Goal: Task Accomplishment & Management: Use online tool/utility

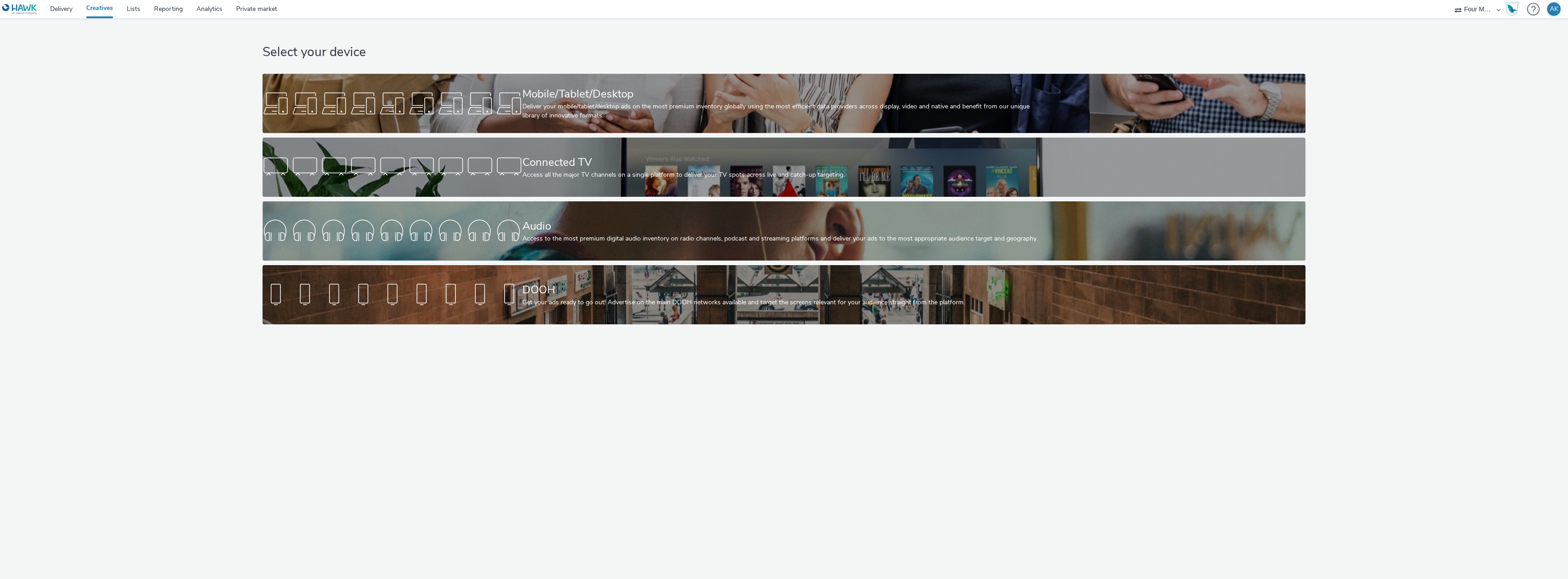
click at [1160, 421] on div "Select your device Mobile/Tablet/Desktop Deliver your mobile/tablet/desktop ads…" at bounding box center [784, 299] width 1568 height 561
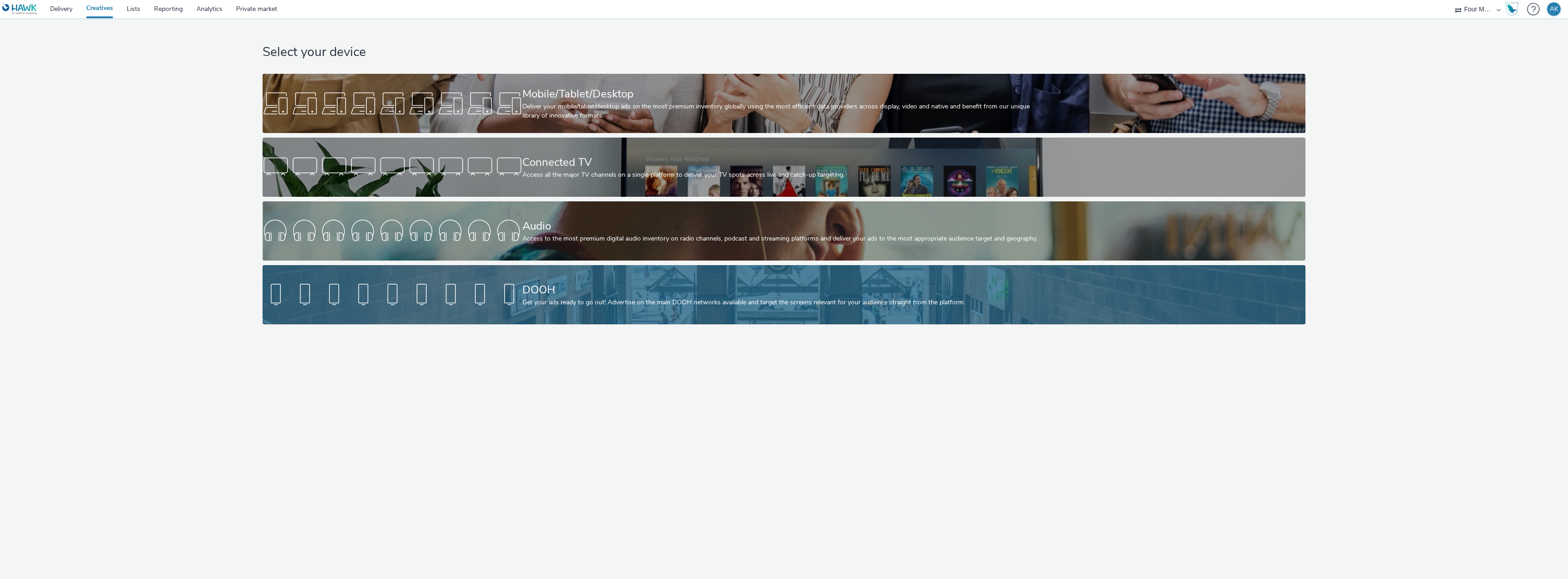
click at [636, 305] on div "Get your ads ready to go out! Advertise on the main DOOH networks available and…" at bounding box center [782, 303] width 520 height 9
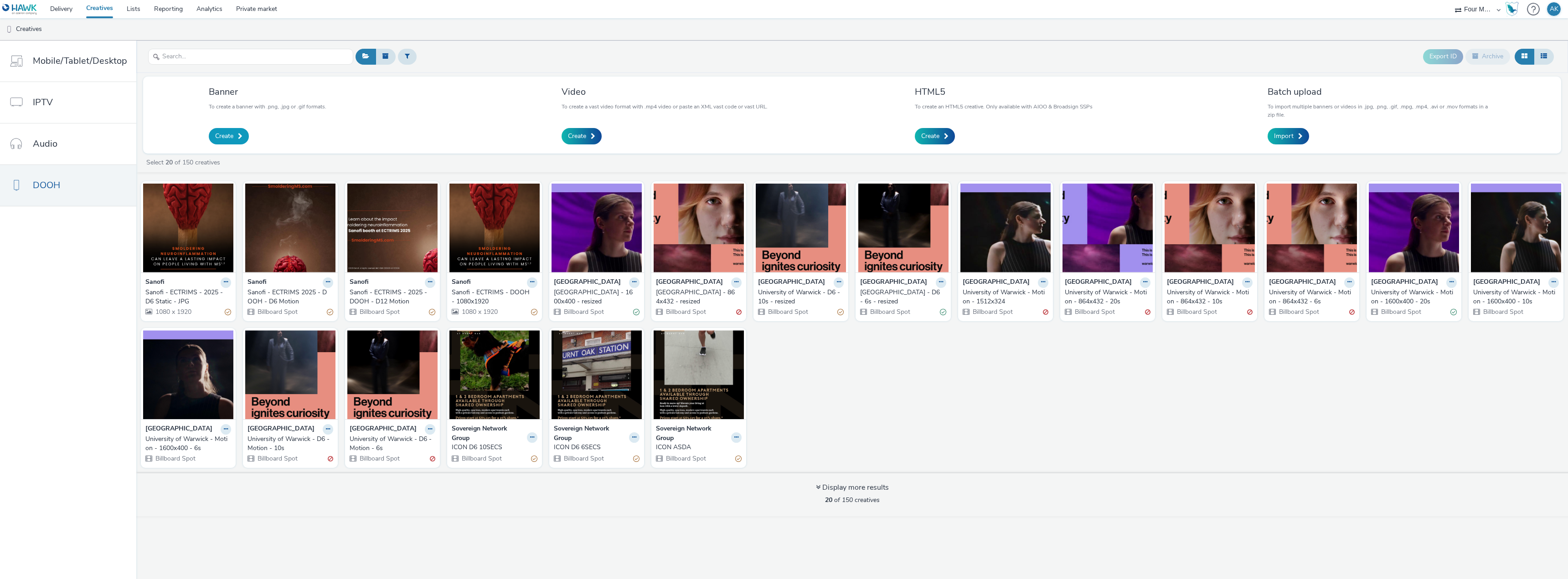
click at [233, 136] on link "Create" at bounding box center [229, 137] width 40 height 17
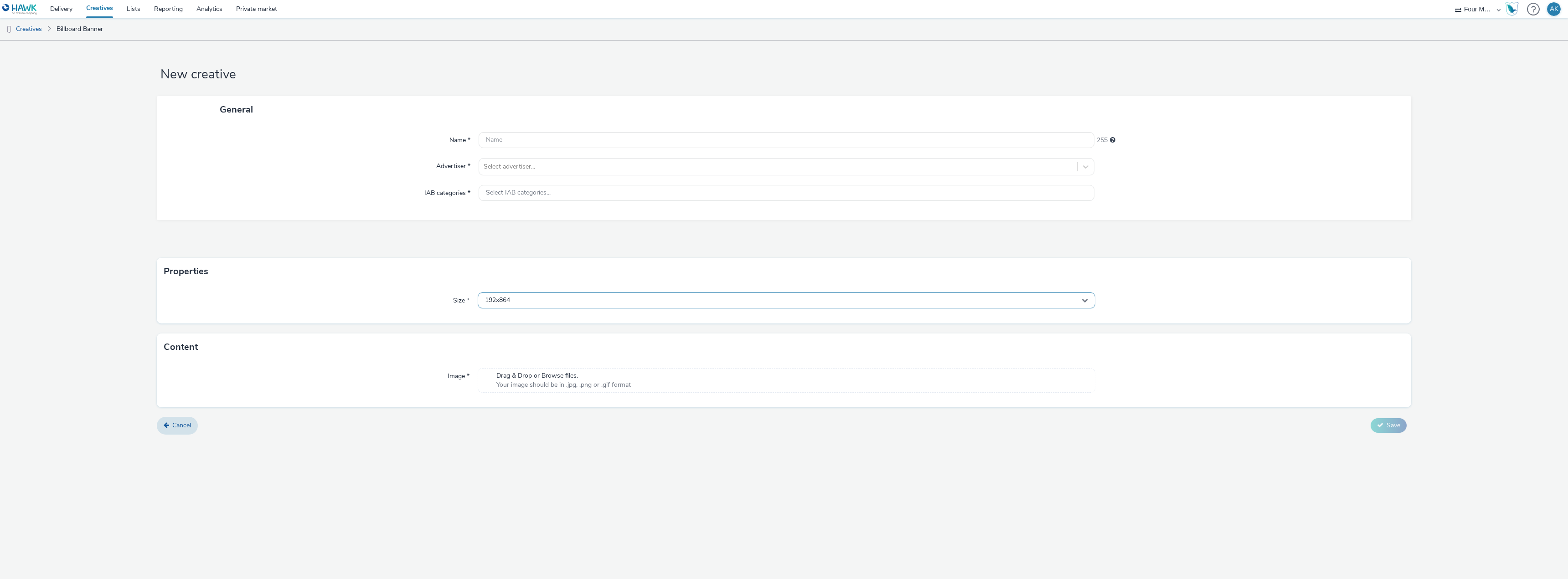
click at [555, 307] on div "192x864" at bounding box center [786, 300] width 617 height 16
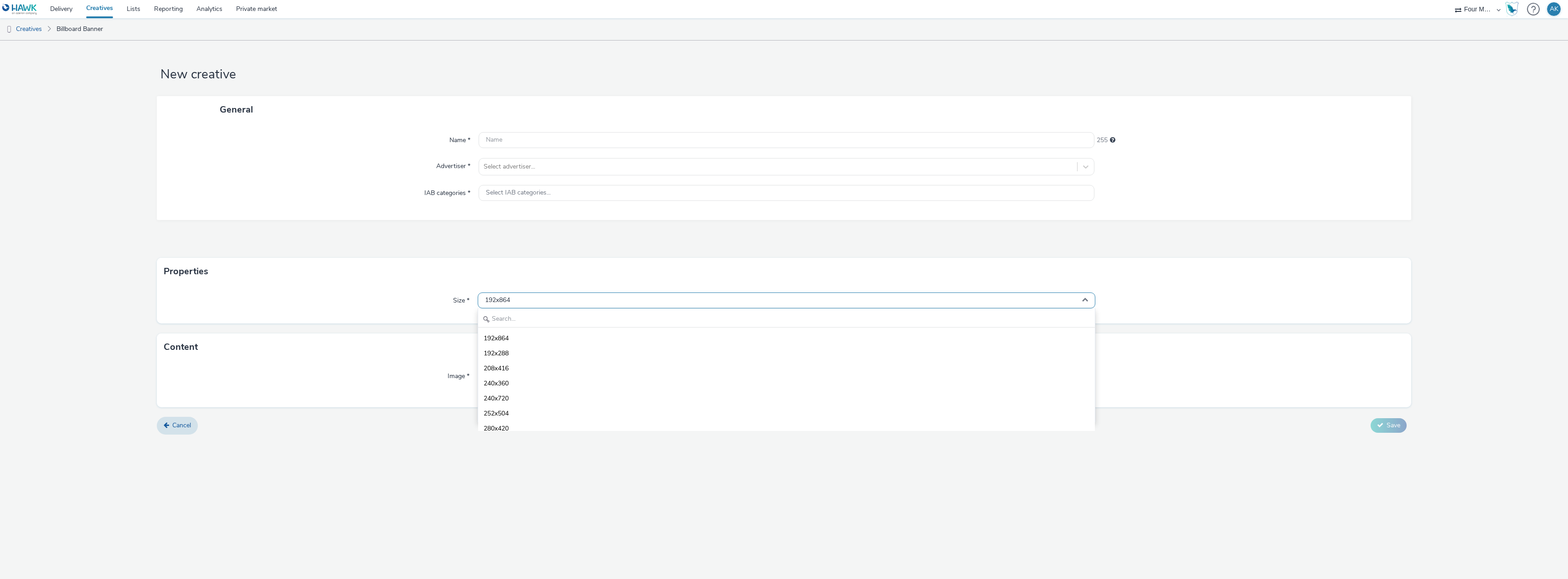
click at [558, 302] on div "192x864" at bounding box center [786, 300] width 617 height 16
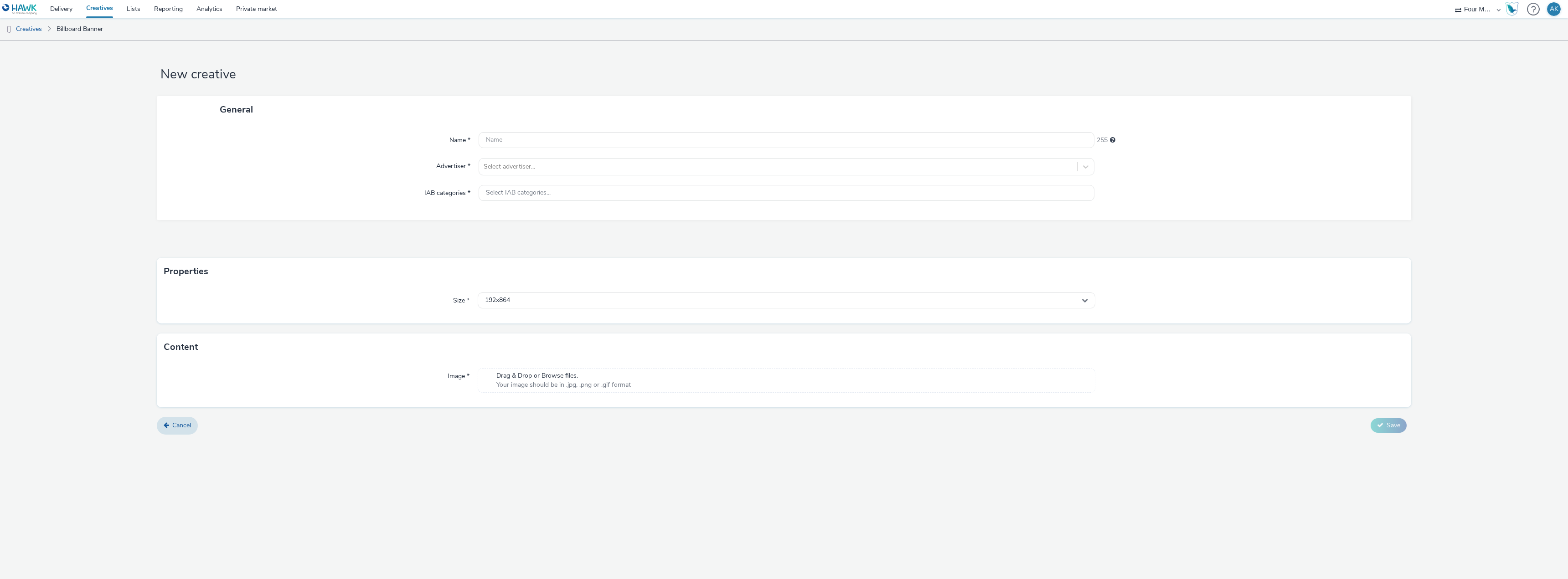
click at [108, 9] on link "Creatives" at bounding box center [99, 9] width 41 height 19
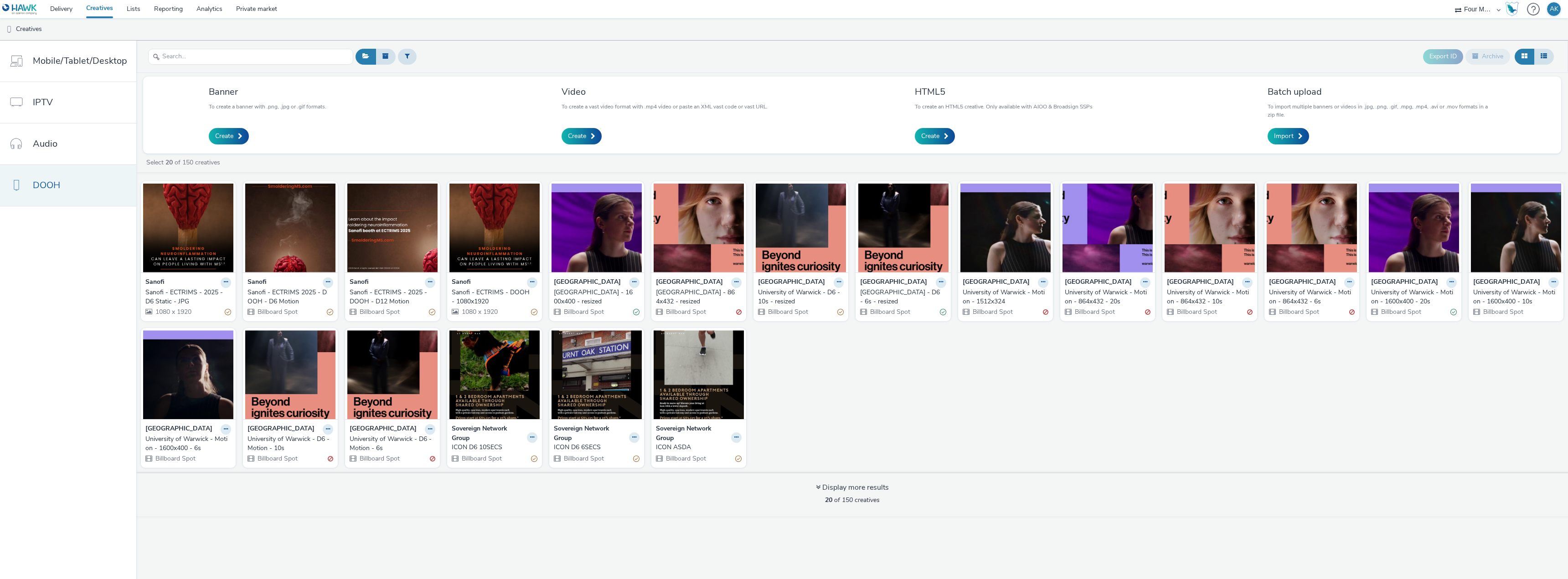
click at [45, 189] on span "DOOH" at bounding box center [46, 185] width 27 height 13
click at [212, 134] on link "Create" at bounding box center [229, 137] width 40 height 17
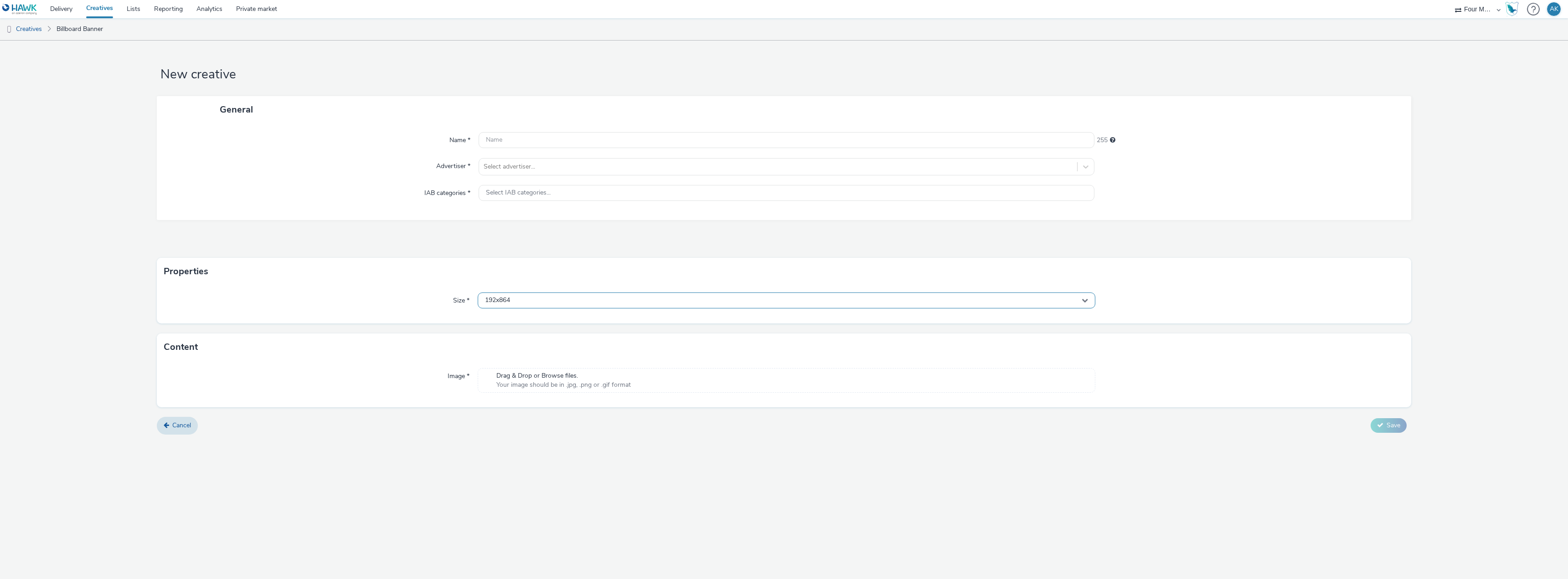
click at [544, 302] on div "192x864" at bounding box center [786, 300] width 617 height 16
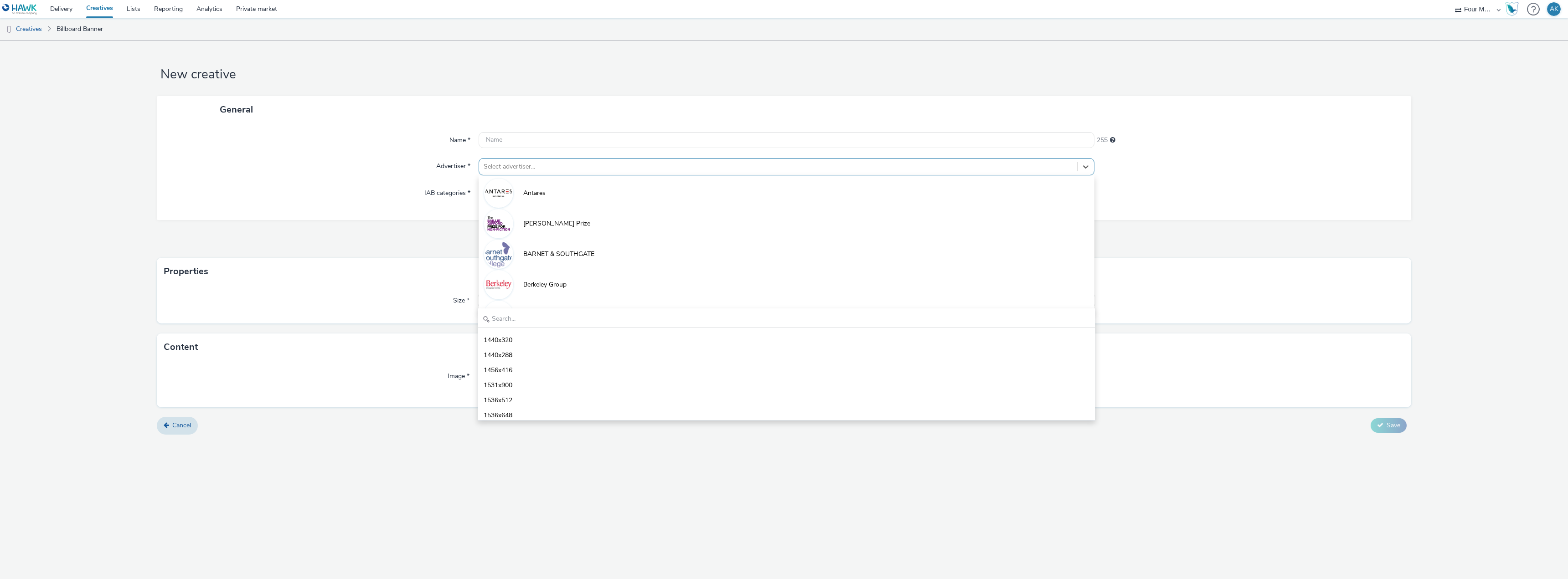
click at [530, 166] on div at bounding box center [777, 167] width 588 height 11
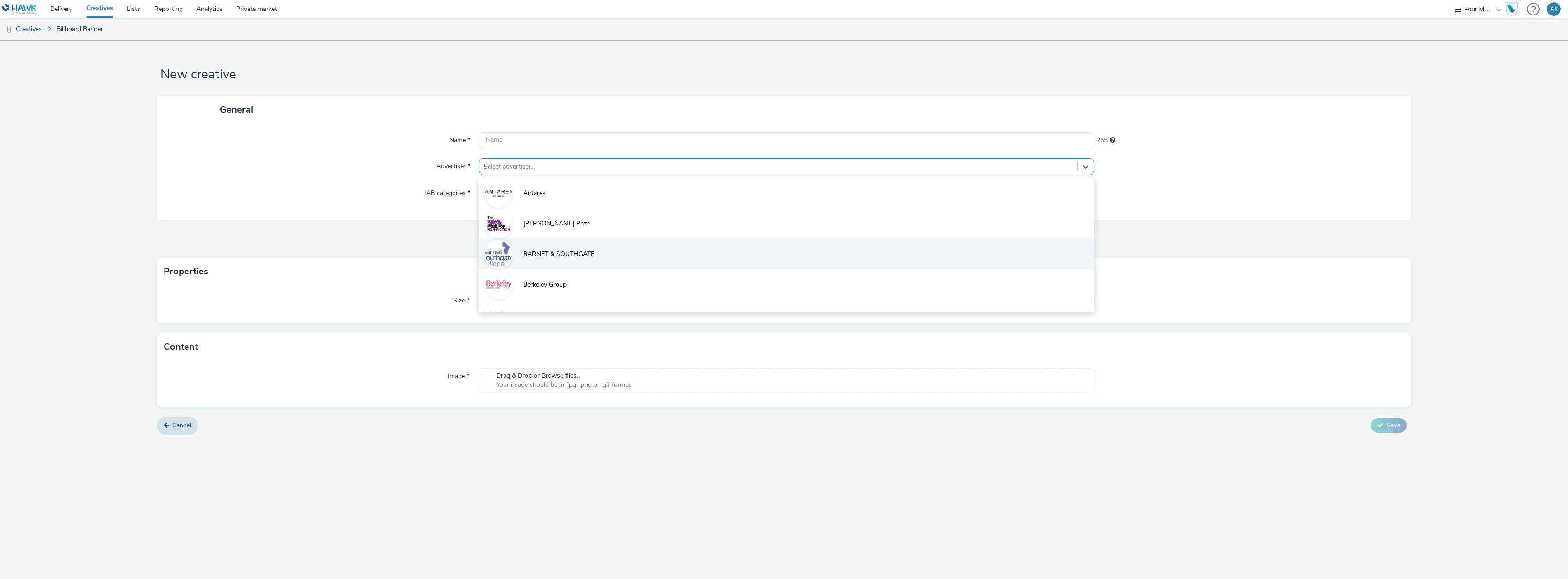
type input "sa"
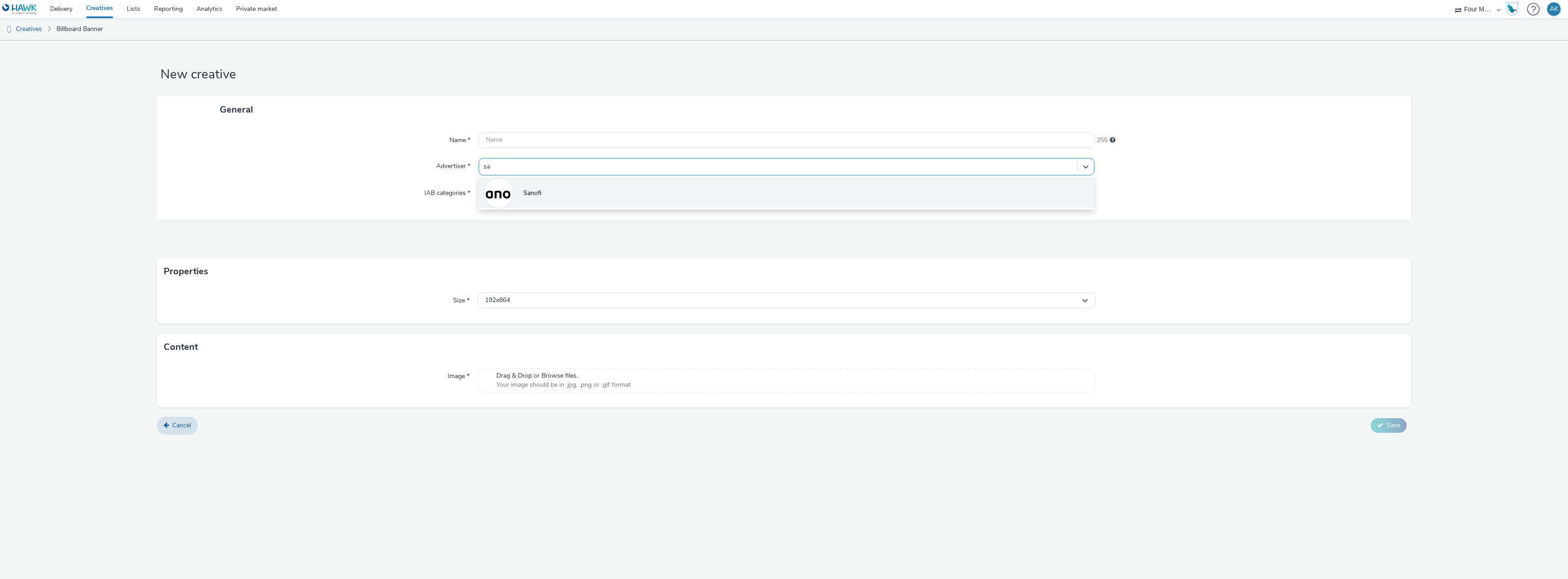
click at [550, 194] on li "Sanofi" at bounding box center [786, 192] width 615 height 31
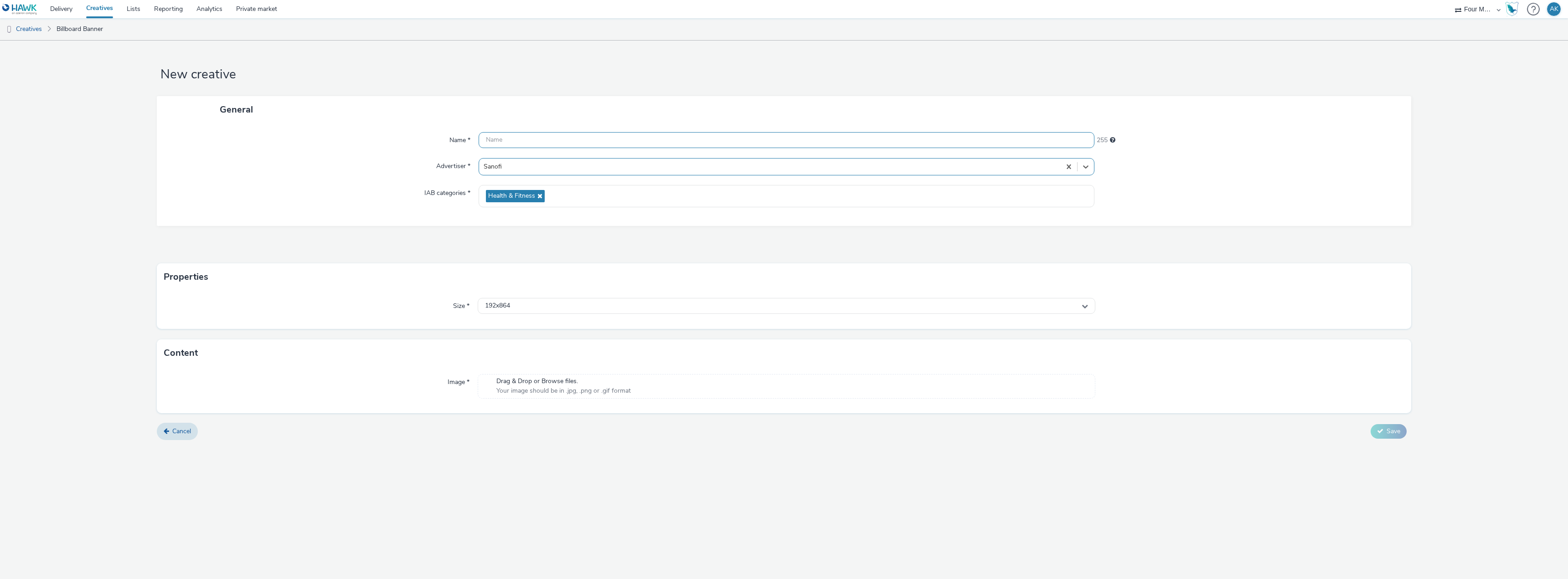
click at [531, 138] on input "text" at bounding box center [786, 139] width 615 height 16
type input "S"
type input "ECTRIMS 2025 - 4k Banner"
click at [528, 309] on div "192x864" at bounding box center [786, 306] width 617 height 16
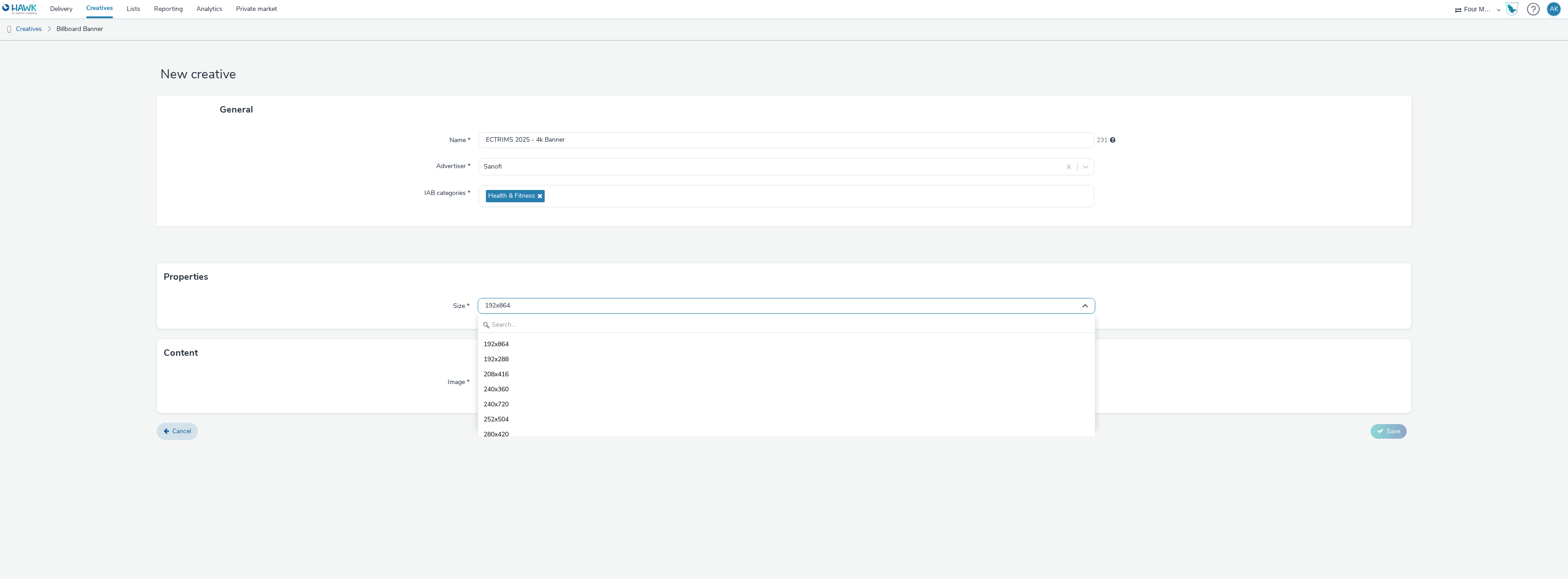
drag, startPoint x: 528, startPoint y: 309, endPoint x: 525, endPoint y: 313, distance: 5.0
click at [525, 313] on div "192x864" at bounding box center [786, 306] width 617 height 16
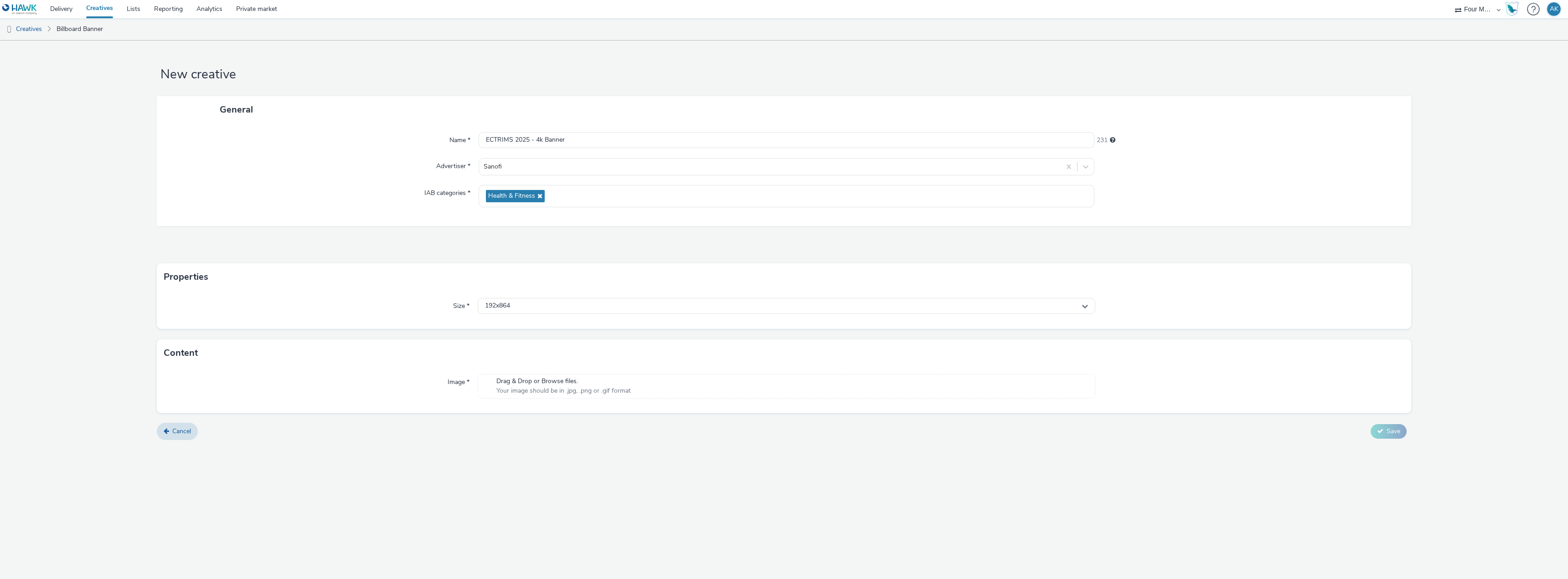
click at [646, 393] on div "Drag & Drop or Browse files. Your image should be in .jpg, .png or .gif format" at bounding box center [786, 387] width 617 height 24
click at [570, 307] on div "192x864" at bounding box center [786, 306] width 617 height 16
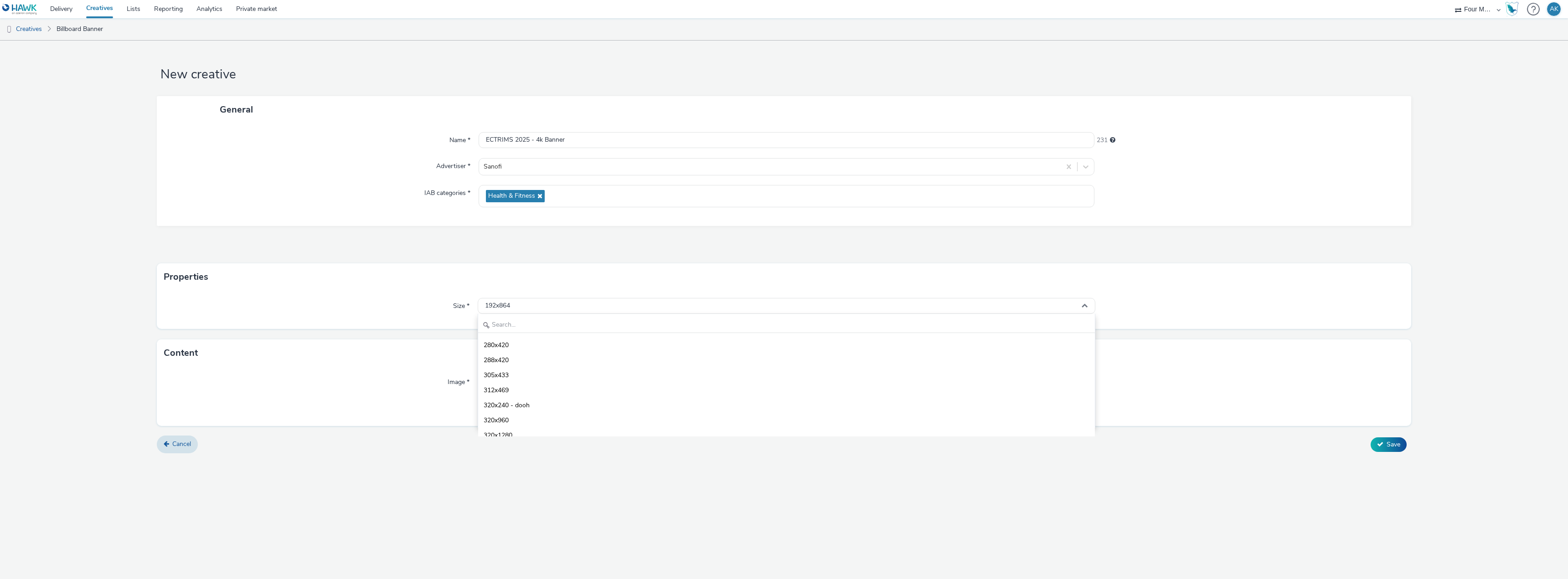
scroll to position [319, 0]
click at [385, 349] on div "Content" at bounding box center [784, 352] width 1254 height 27
click at [561, 309] on div "192x864" at bounding box center [786, 306] width 617 height 16
click at [523, 373] on li "3840x2160" at bounding box center [785, 369] width 616 height 15
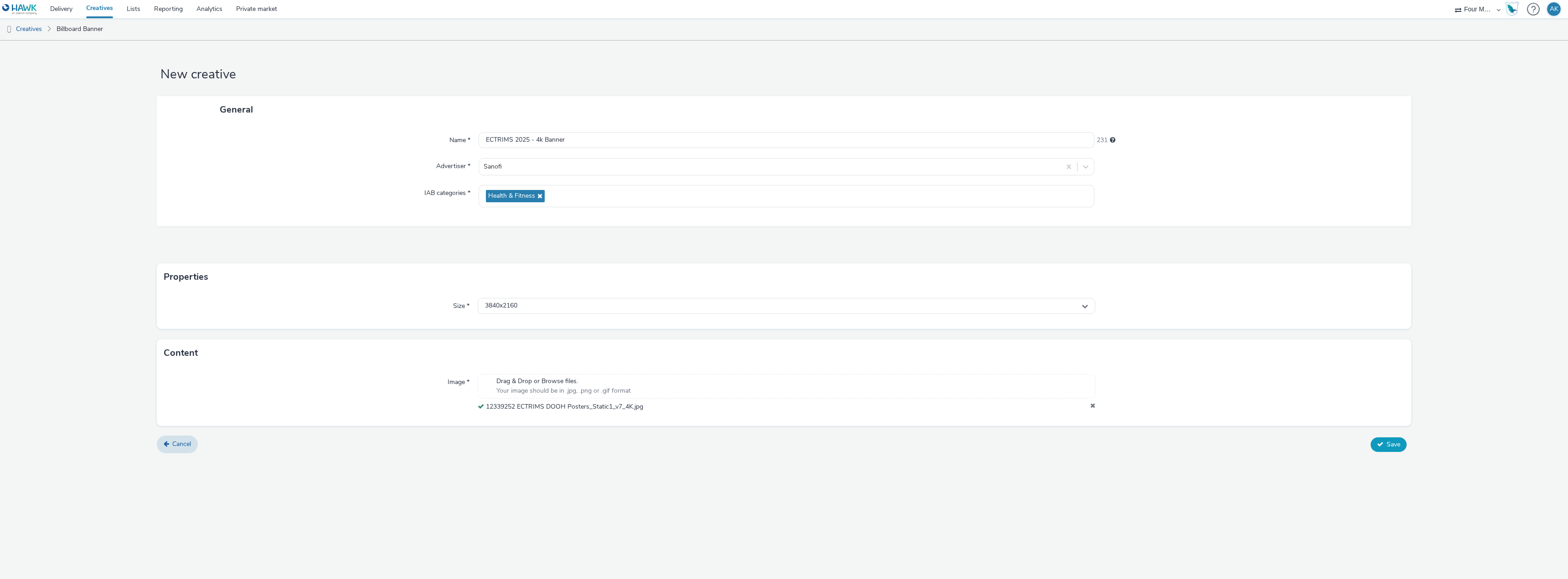
click at [1393, 448] on span "Save" at bounding box center [1393, 444] width 14 height 8
click at [548, 306] on div "3840x2160" at bounding box center [786, 306] width 617 height 16
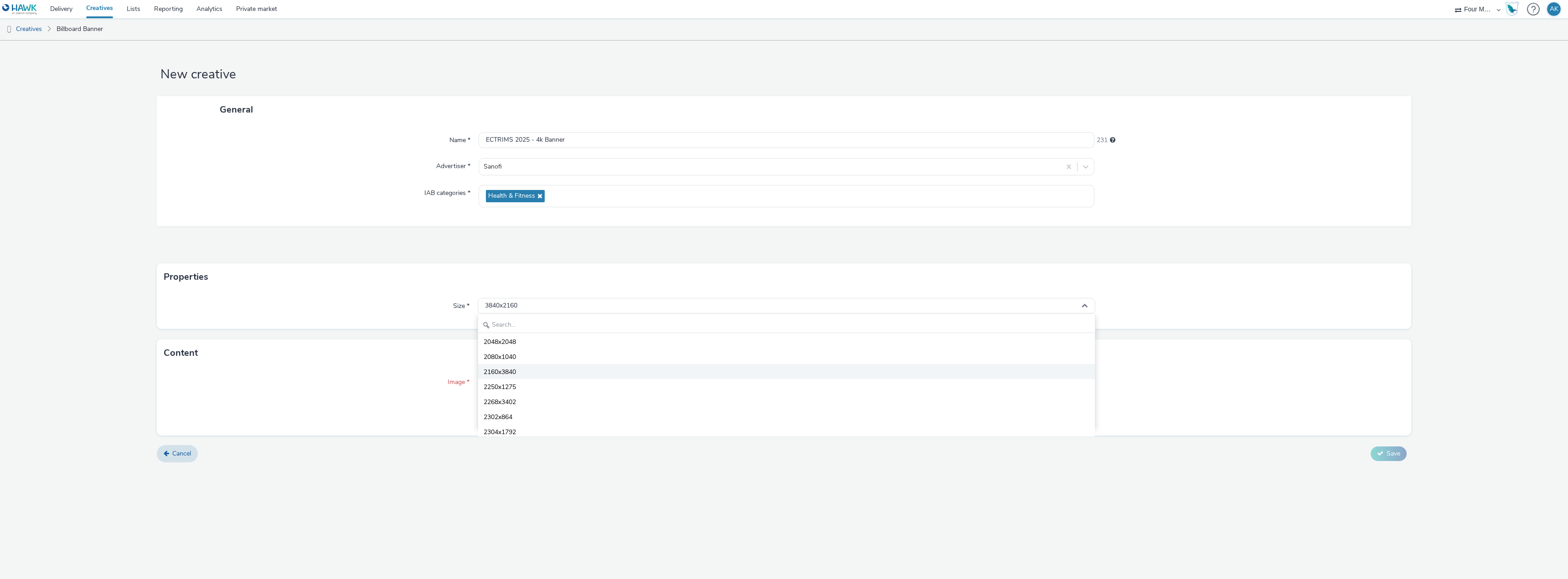
click at [535, 375] on li "2160x3840" at bounding box center [785, 372] width 616 height 15
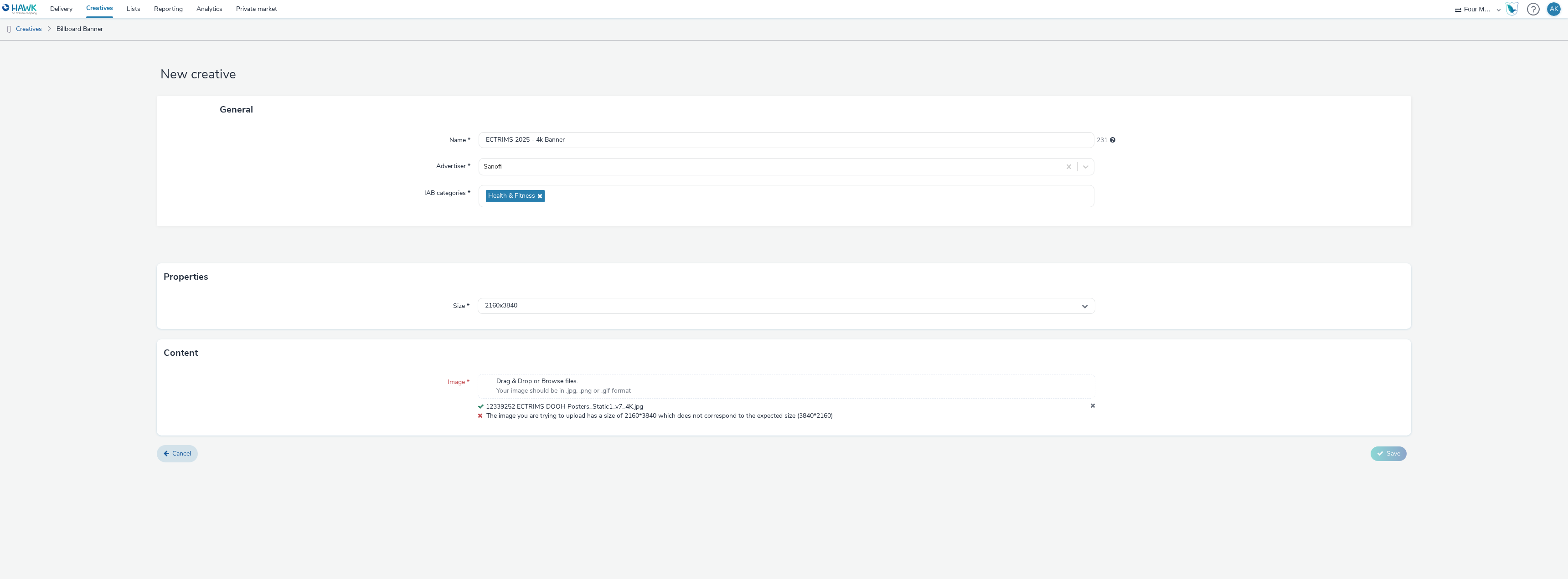
click at [1272, 459] on div "Cancel Save" at bounding box center [784, 454] width 1254 height 17
click at [1091, 406] on icon at bounding box center [1092, 407] width 5 height 9
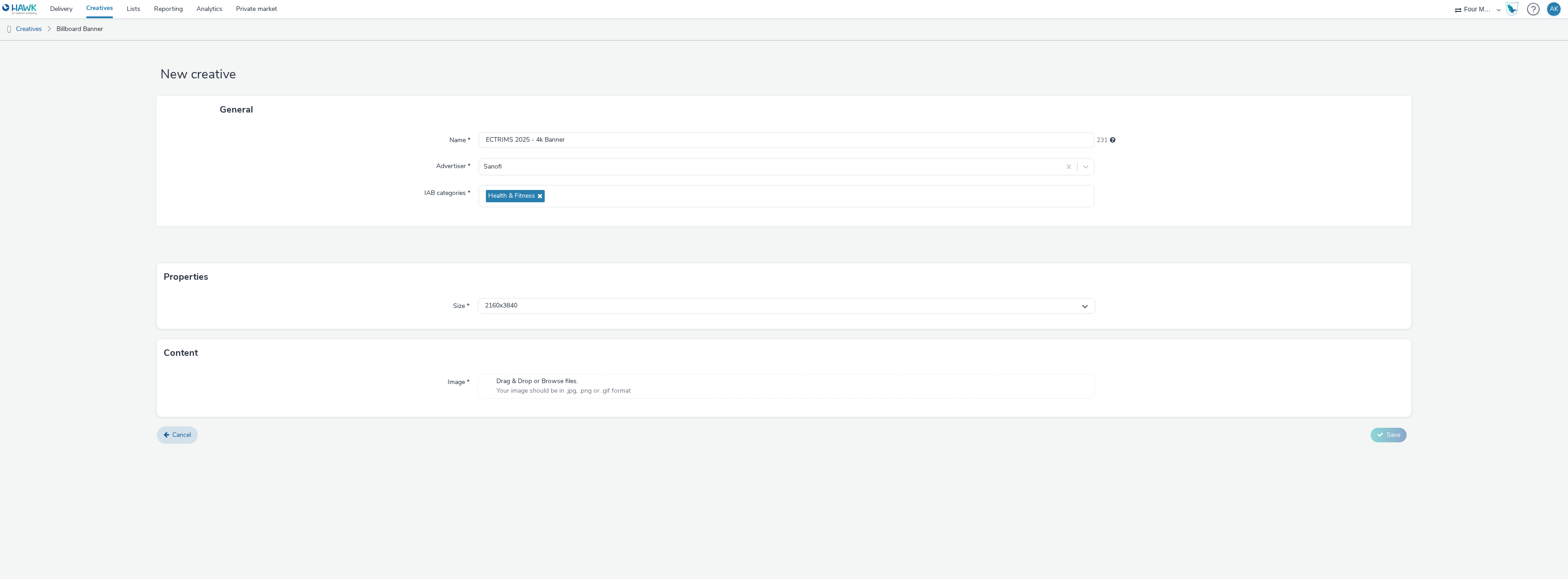
click at [520, 378] on span "Drag & Drop or Browse files." at bounding box center [563, 381] width 135 height 9
click at [1384, 445] on button "Save" at bounding box center [1388, 445] width 36 height 15
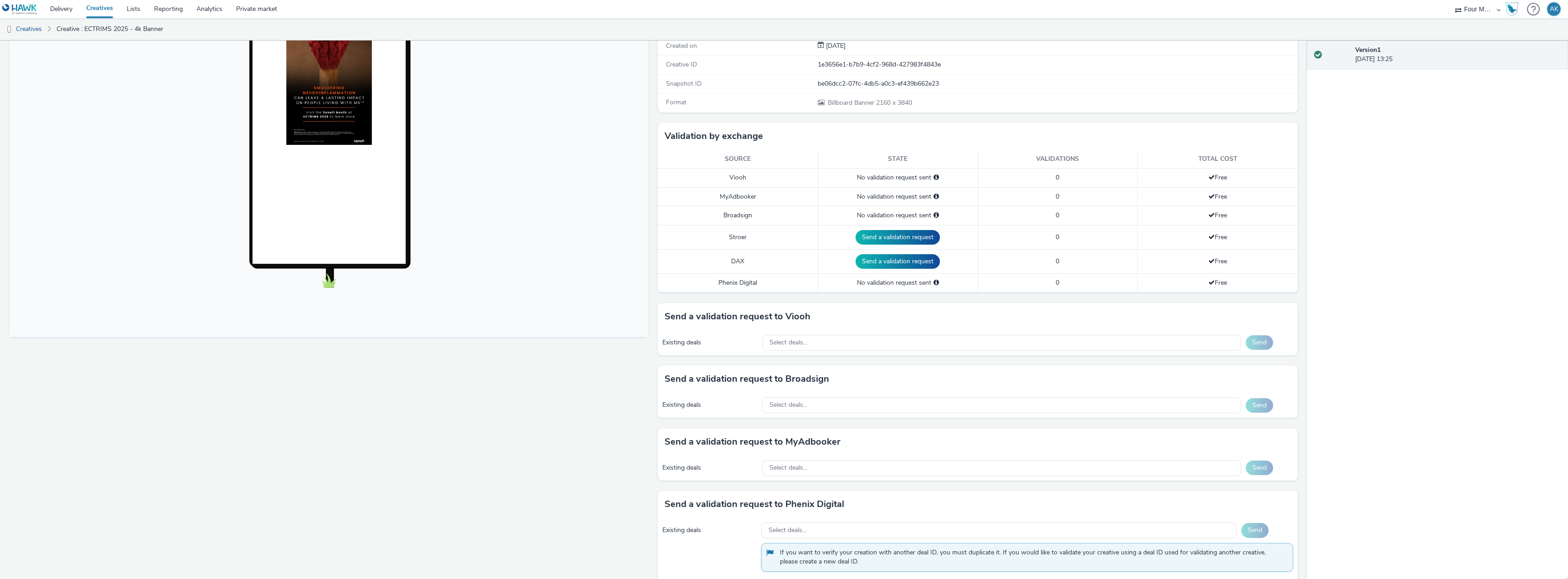
scroll to position [163, 0]
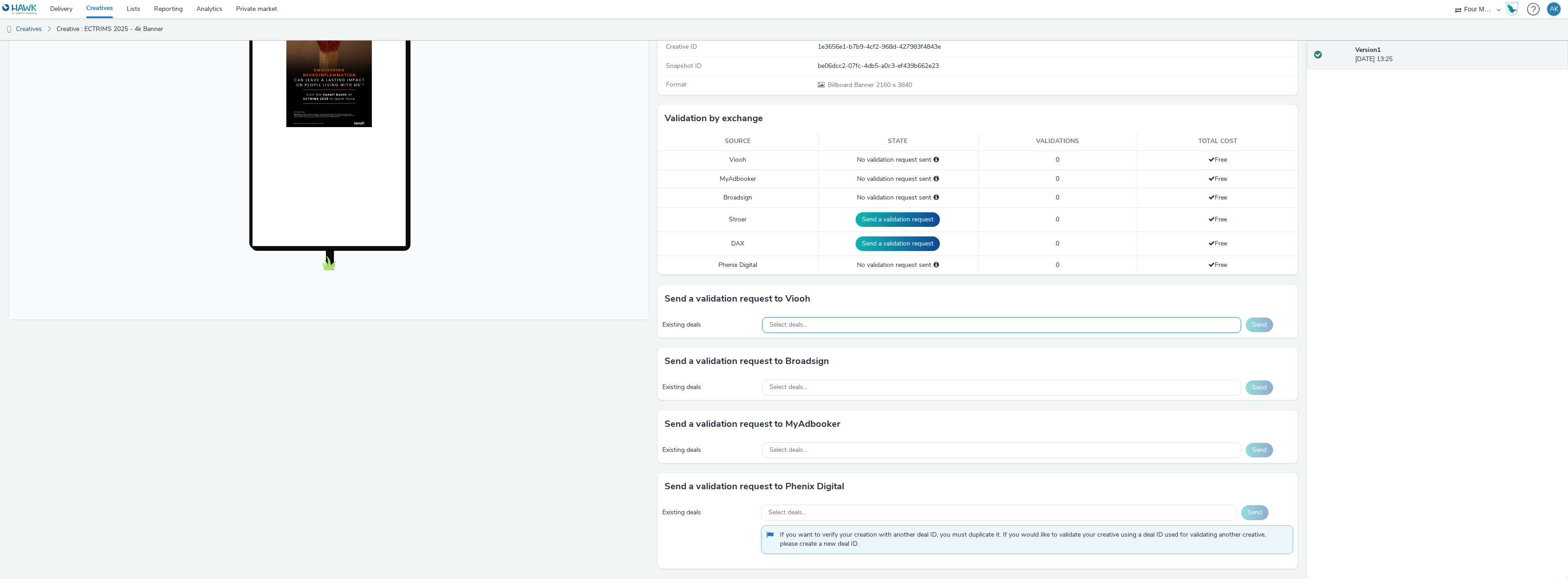
click at [838, 323] on div "Select deals..." at bounding box center [1001, 324] width 479 height 16
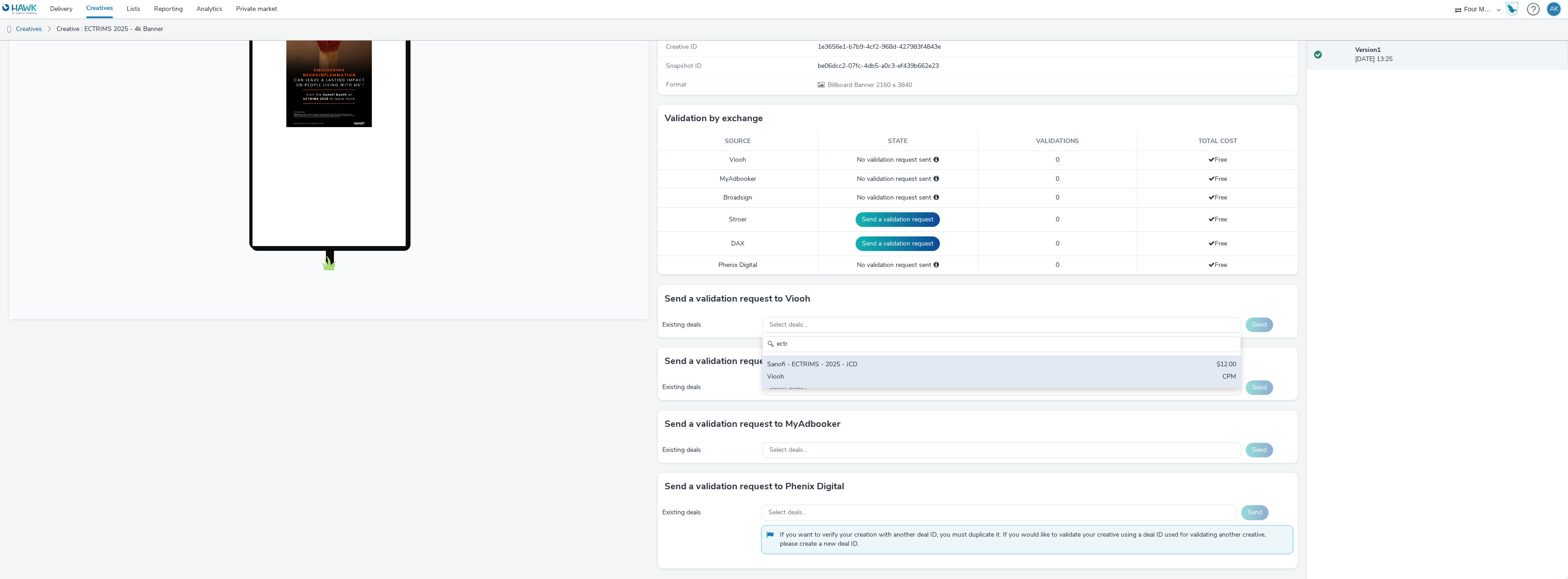
type input "ectr"
click at [842, 362] on div "Sanofi - ECTRIMS - 2025 - JCD" at bounding box center [922, 364] width 311 height 10
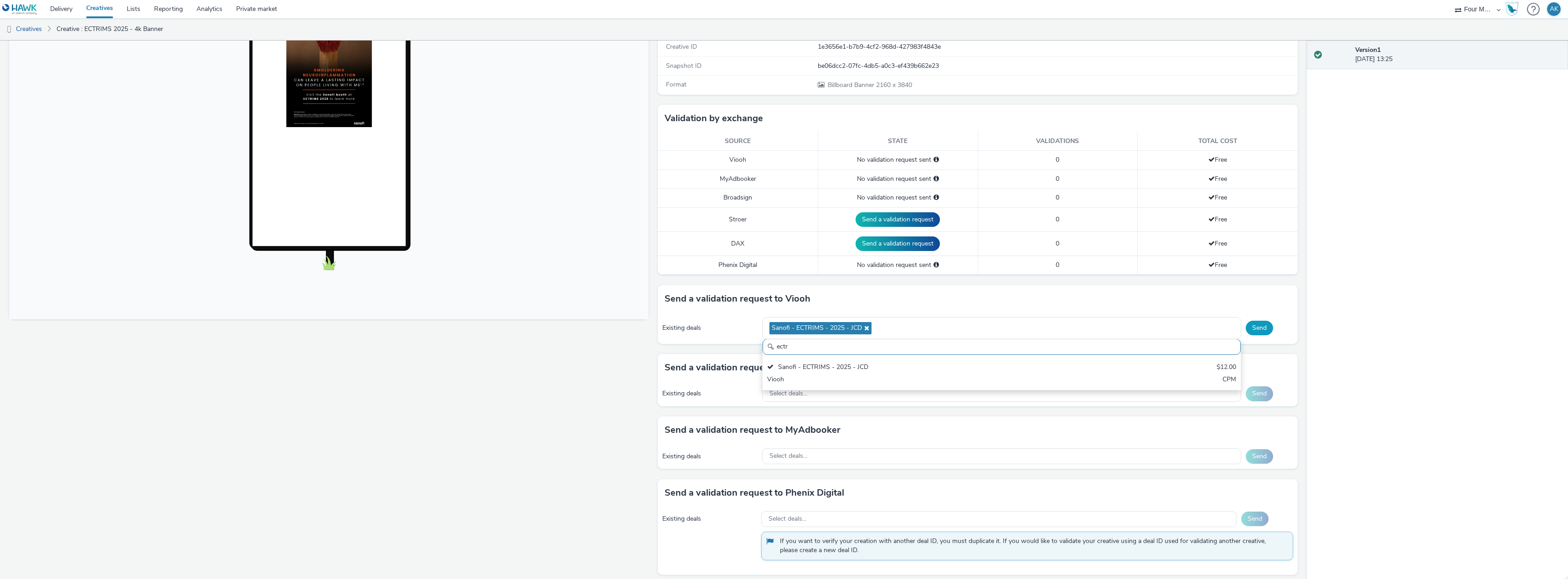
click at [1257, 328] on button "Send" at bounding box center [1258, 328] width 27 height 15
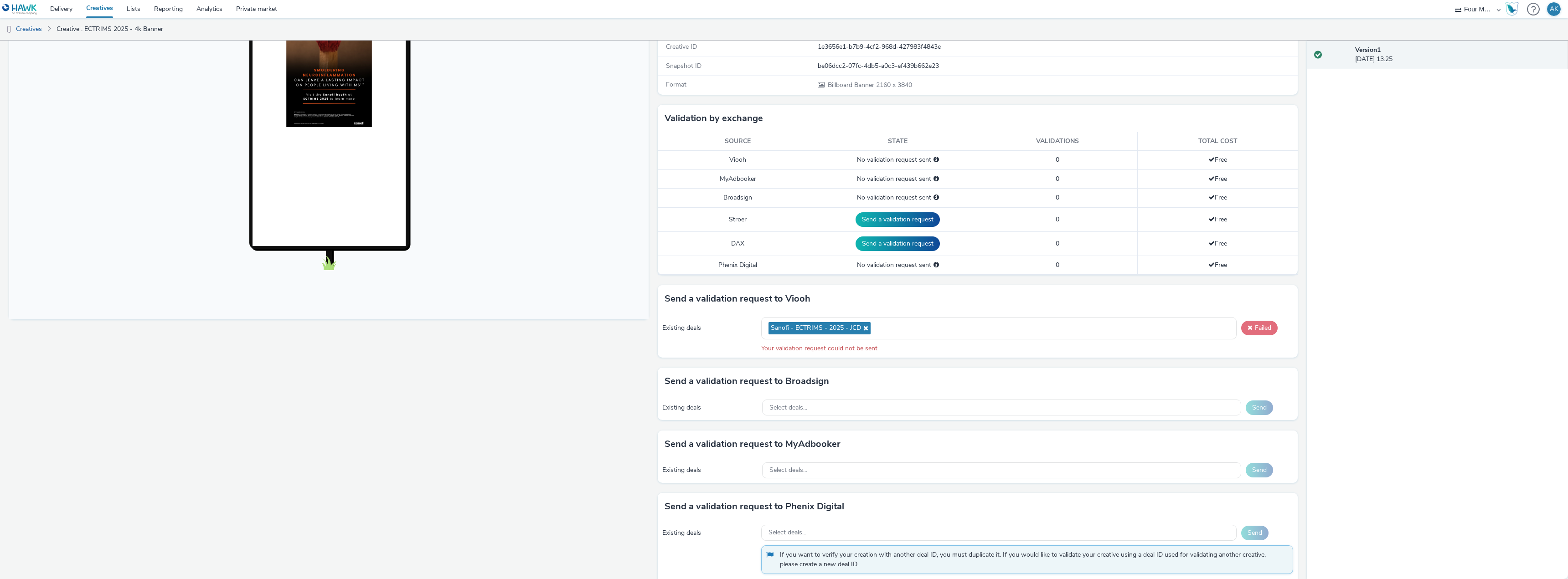
click at [1254, 329] on button "Failed" at bounding box center [1258, 328] width 36 height 15
click at [1253, 330] on button "Failed" at bounding box center [1258, 328] width 36 height 15
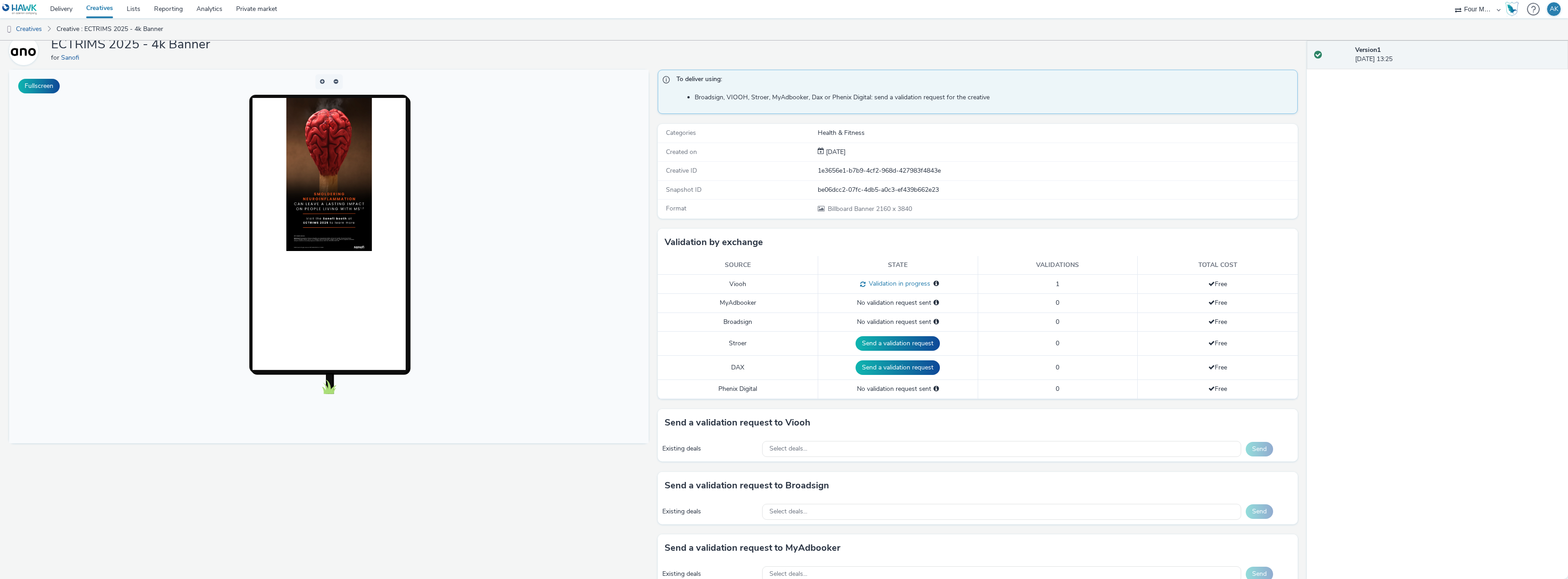
scroll to position [91, 0]
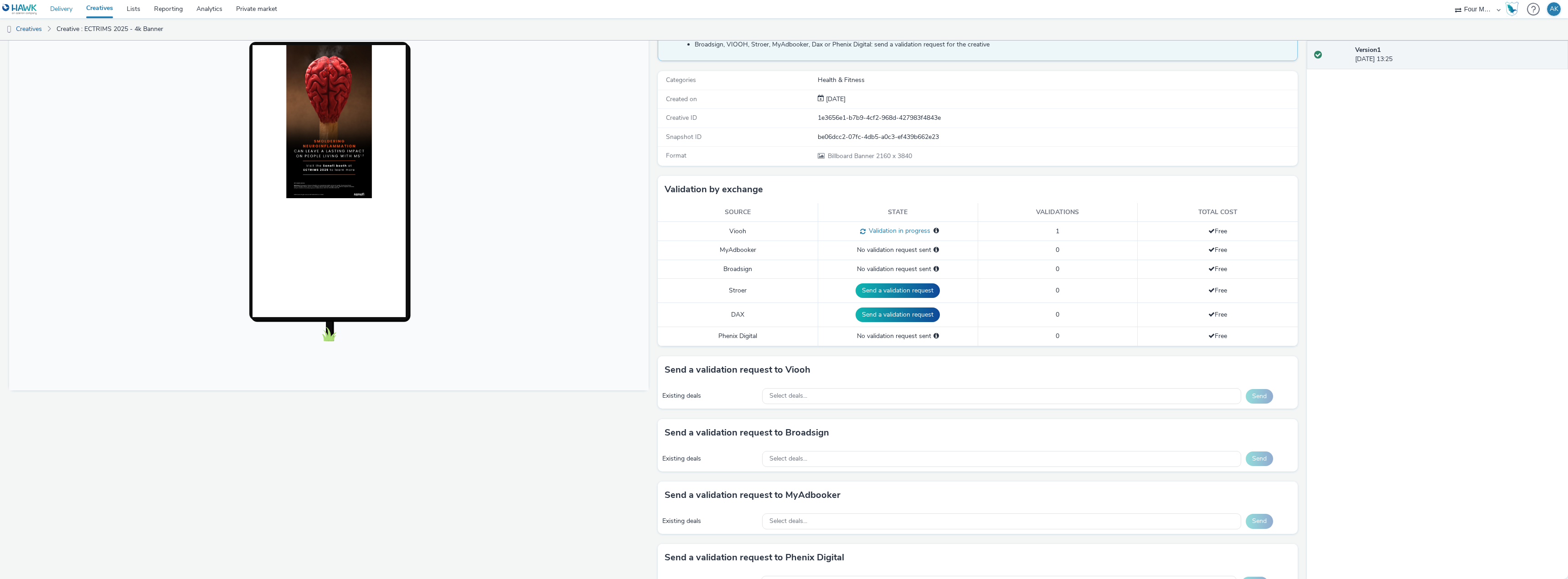
click at [61, 11] on link "Delivery" at bounding box center [61, 9] width 36 height 19
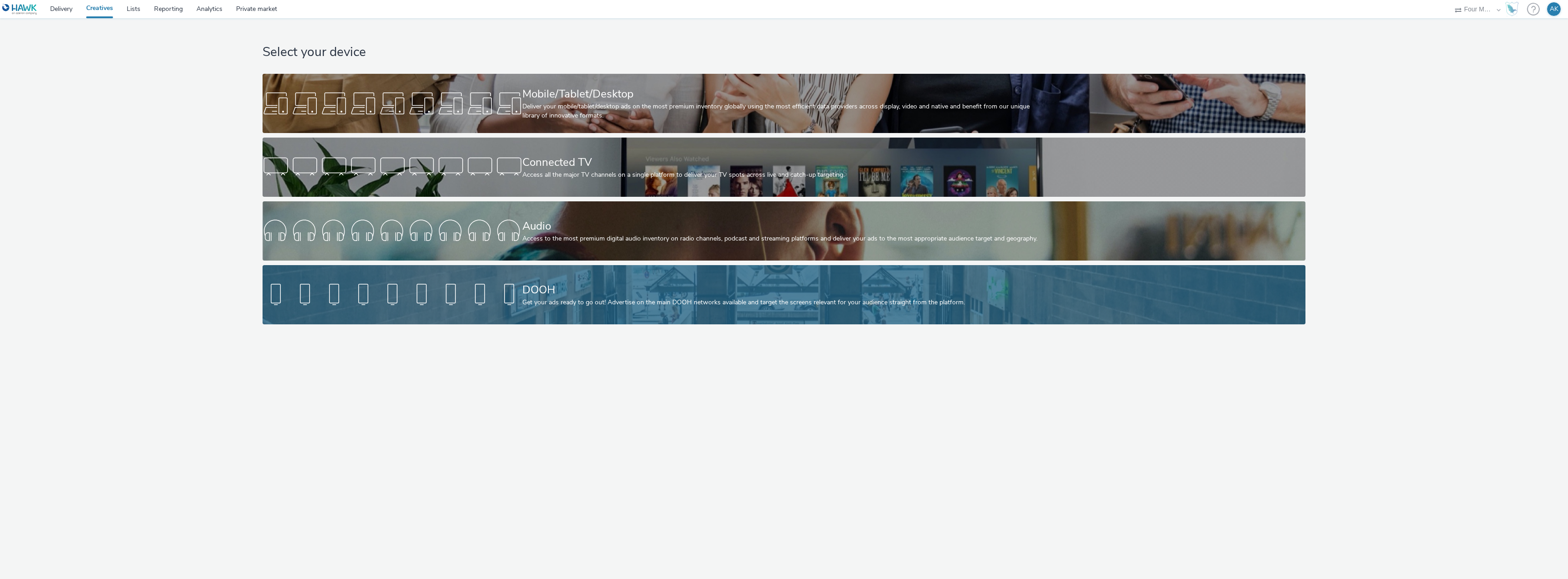
click at [627, 300] on div "Get your ads ready to go out! Advertise on the main DOOH networks available and…" at bounding box center [782, 303] width 520 height 9
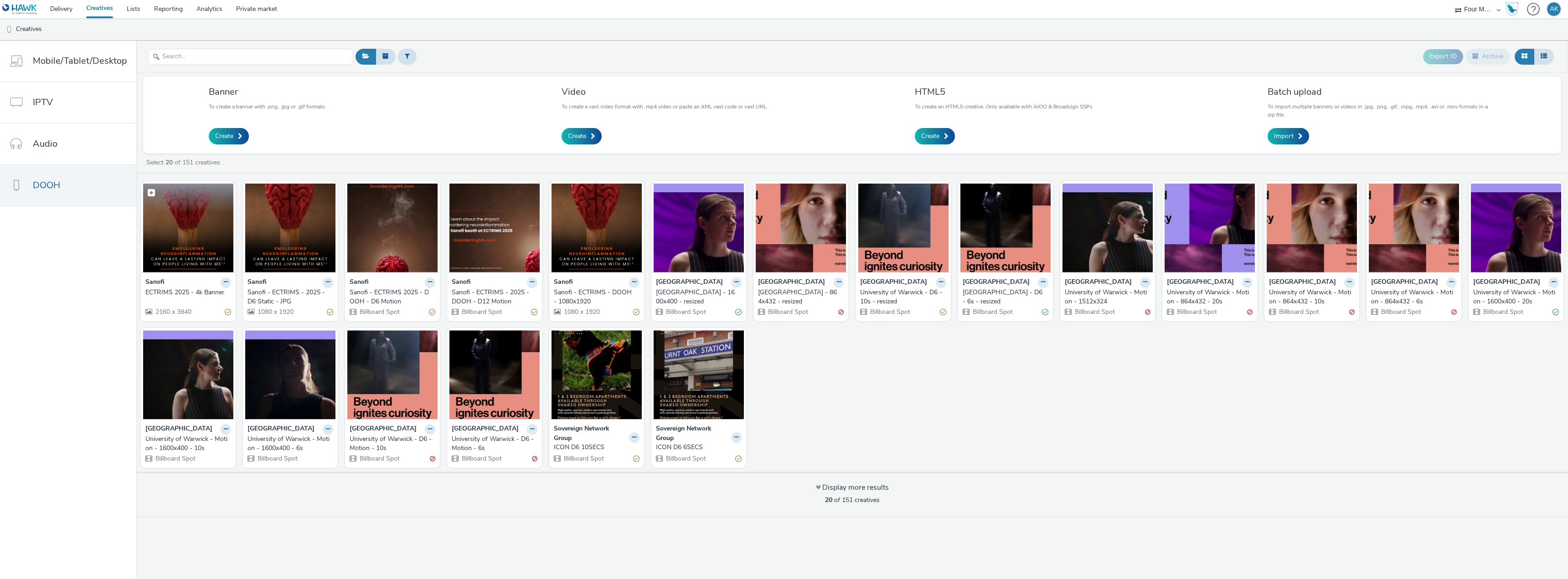
click at [187, 243] on img at bounding box center [188, 229] width 90 height 89
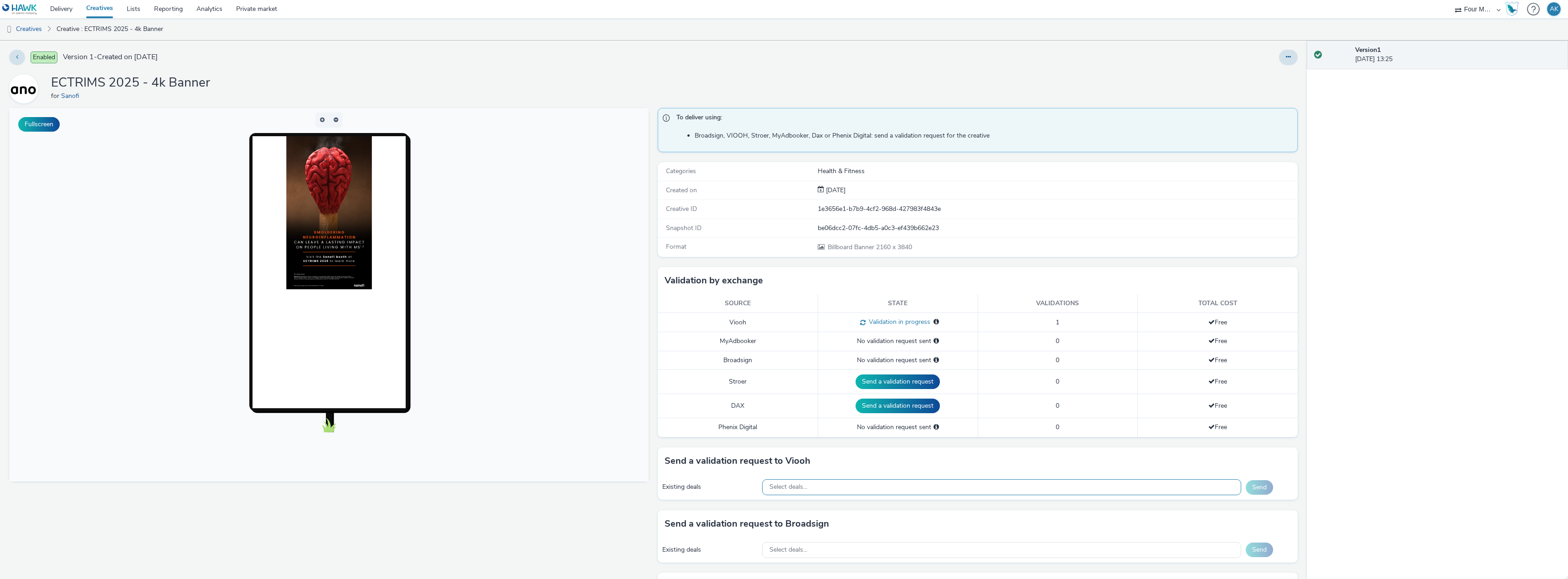
click at [846, 485] on div "Select deals..." at bounding box center [1001, 487] width 479 height 16
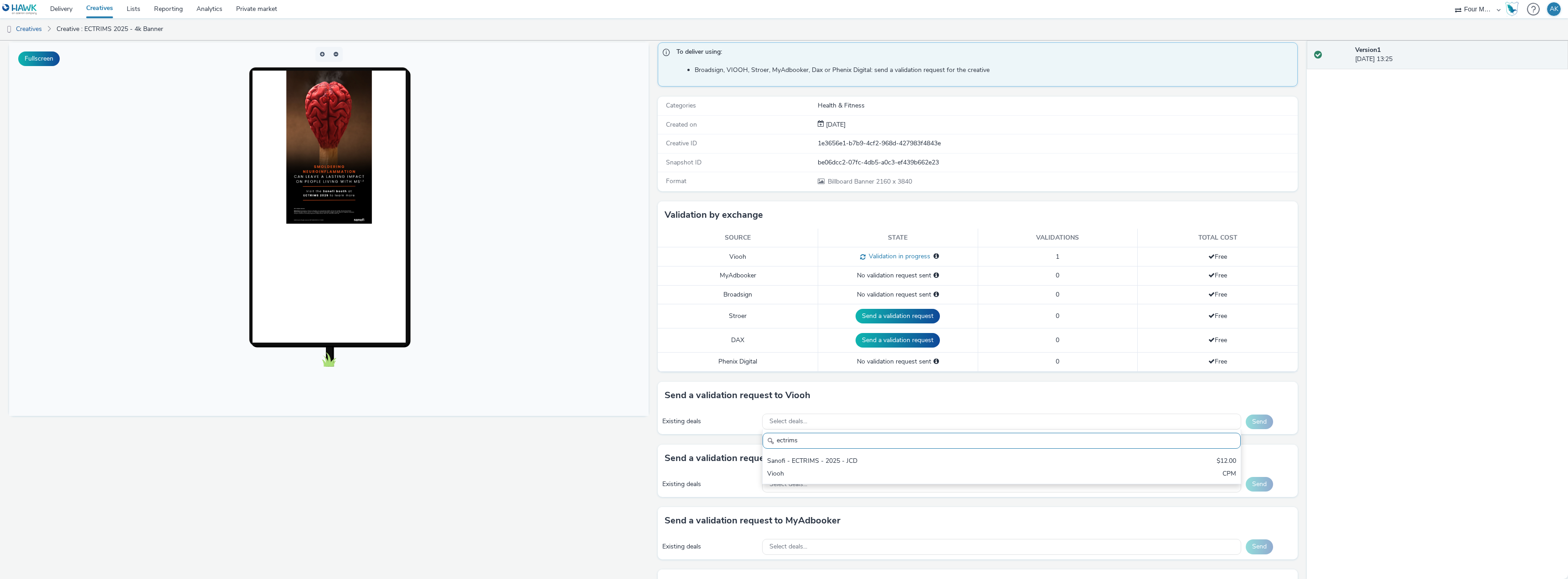
scroll to position [91, 0]
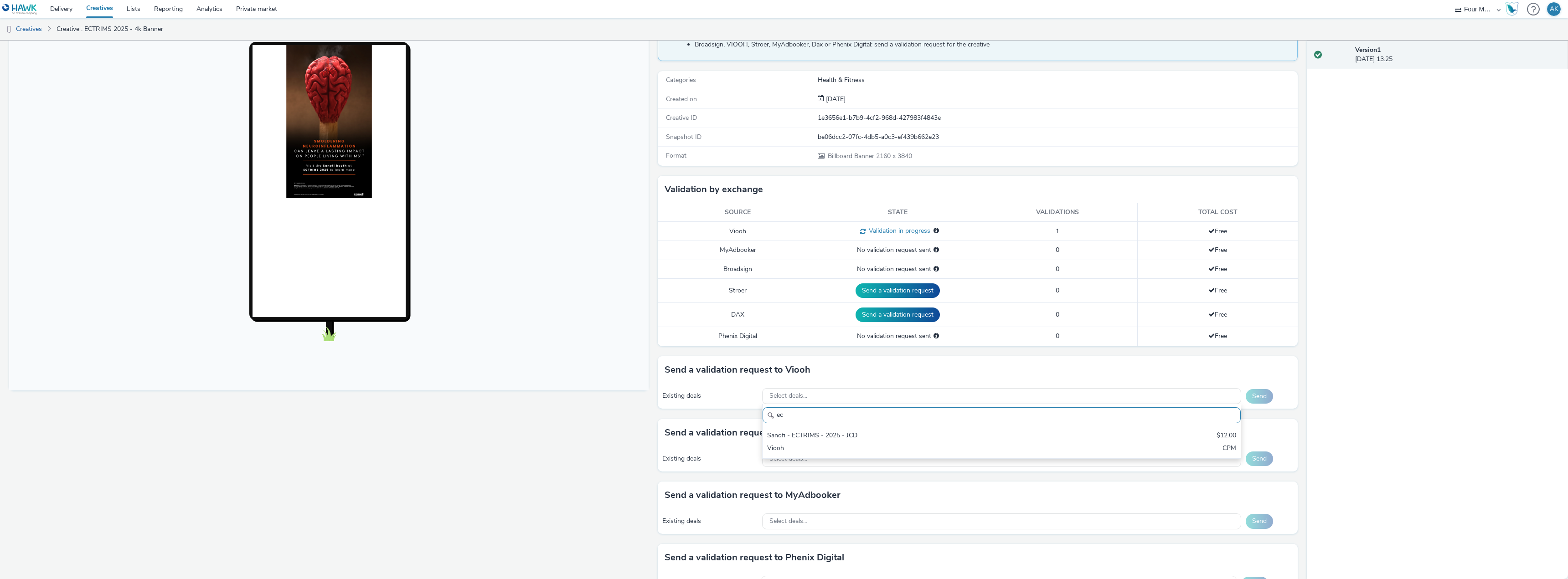
type input "e"
type input "h"
type input "g"
type input "b"
type input "e"
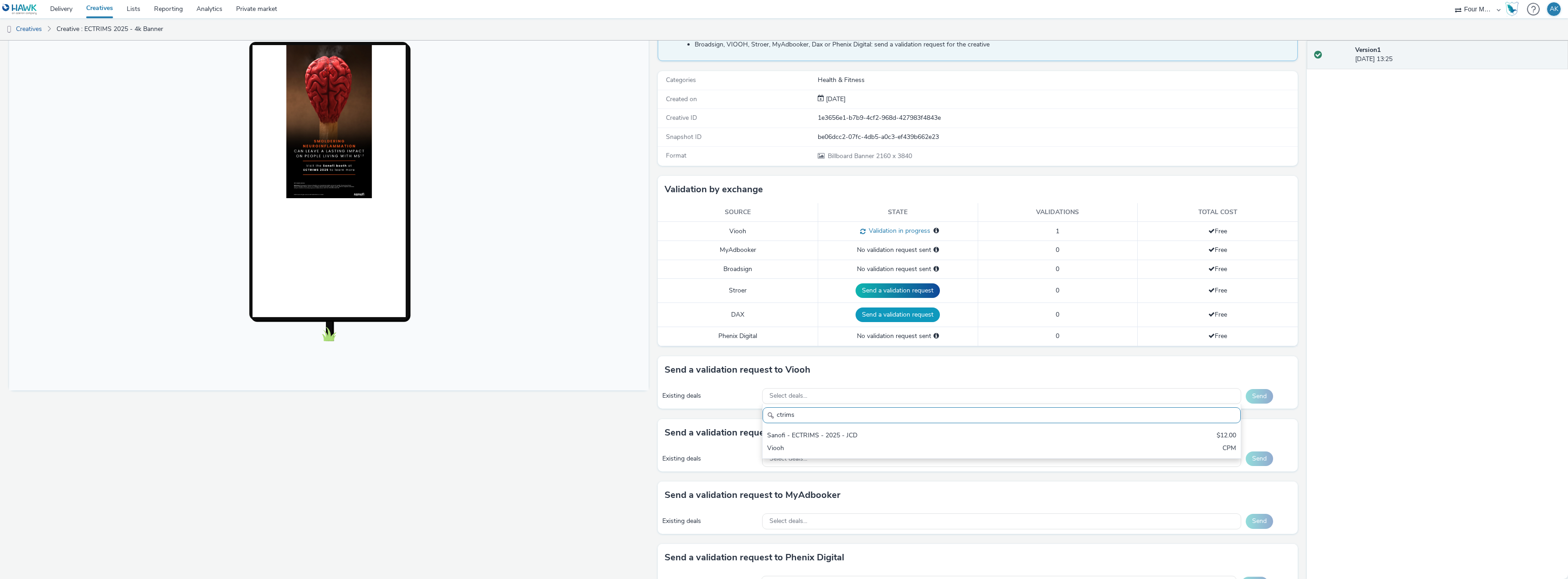
type input "ctrims"
click at [897, 310] on button "Send a validation request" at bounding box center [897, 315] width 85 height 15
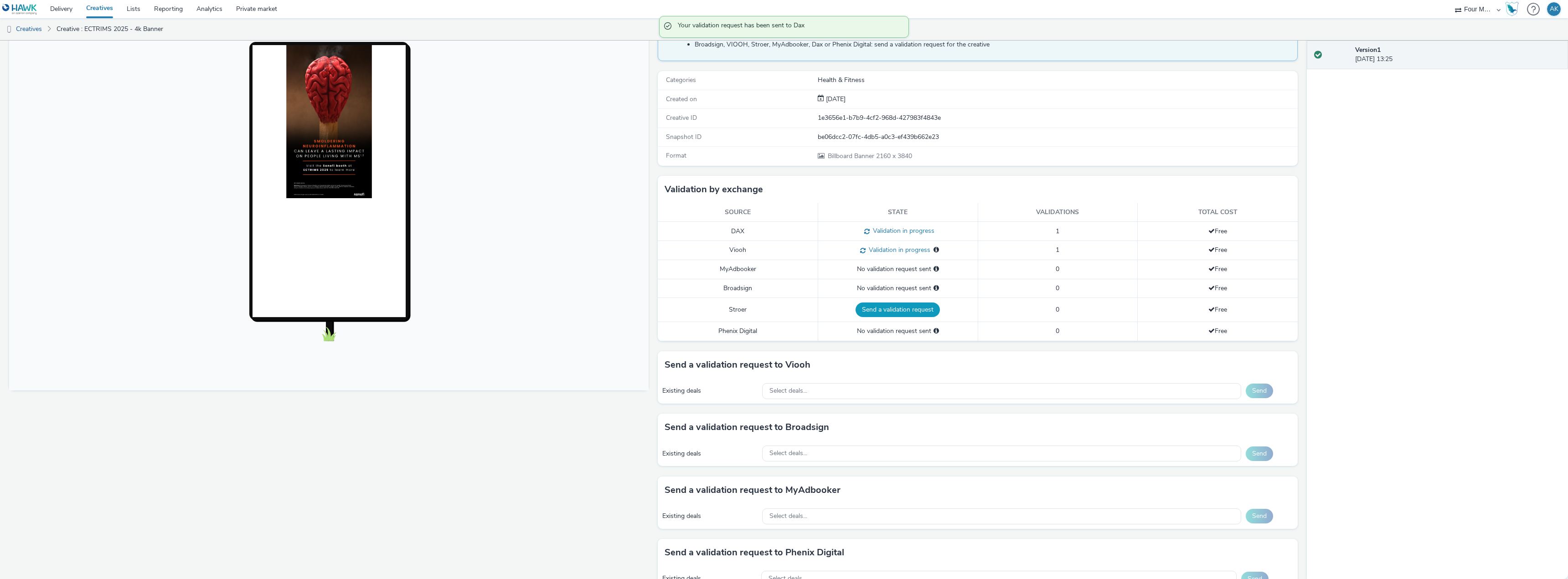
click at [902, 313] on button "Send a validation request" at bounding box center [897, 310] width 85 height 15
